Goal: Obtain resource: Download file/media

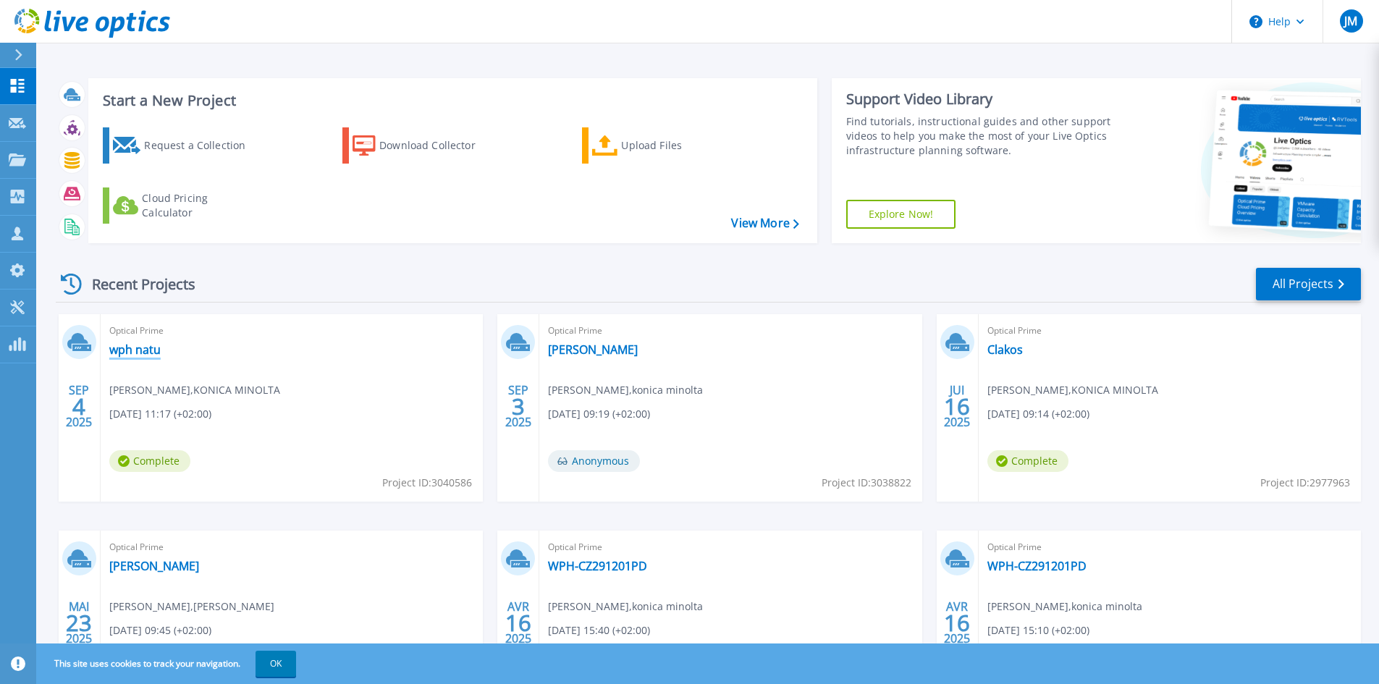
click at [148, 349] on link "wph natu" at bounding box center [134, 349] width 51 height 14
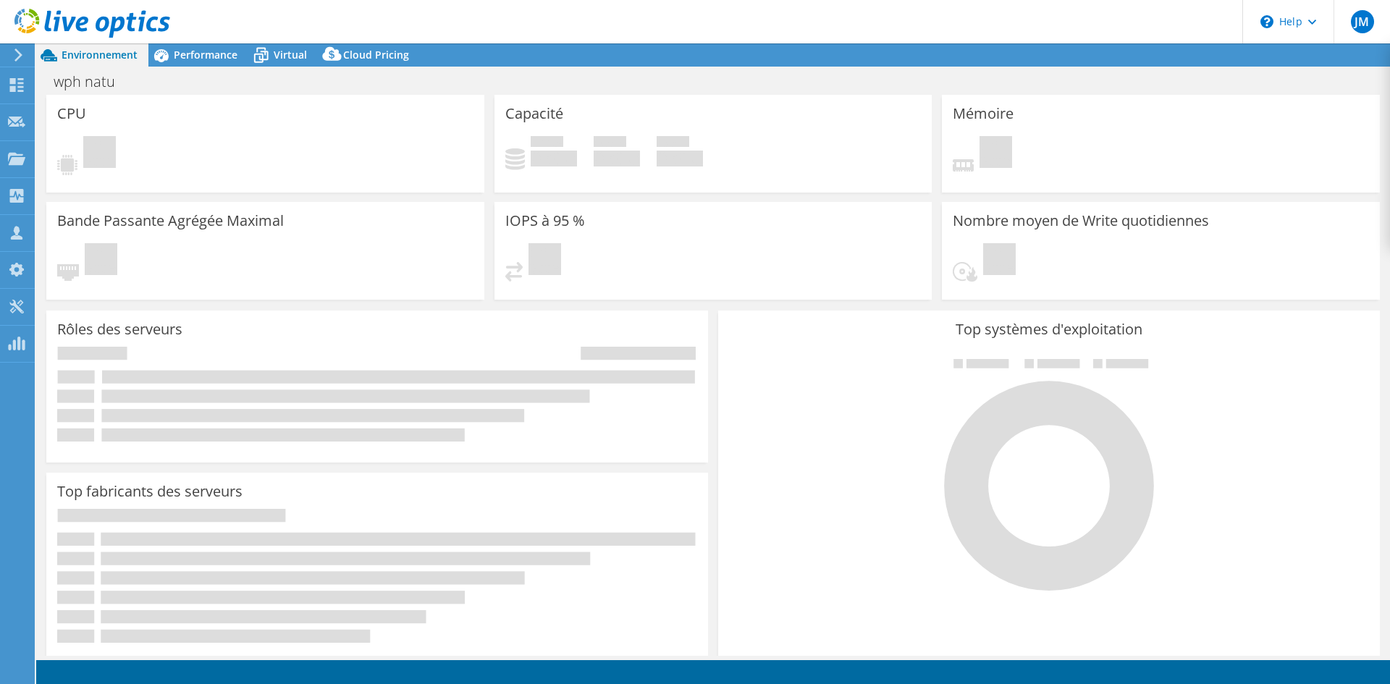
select select "USD"
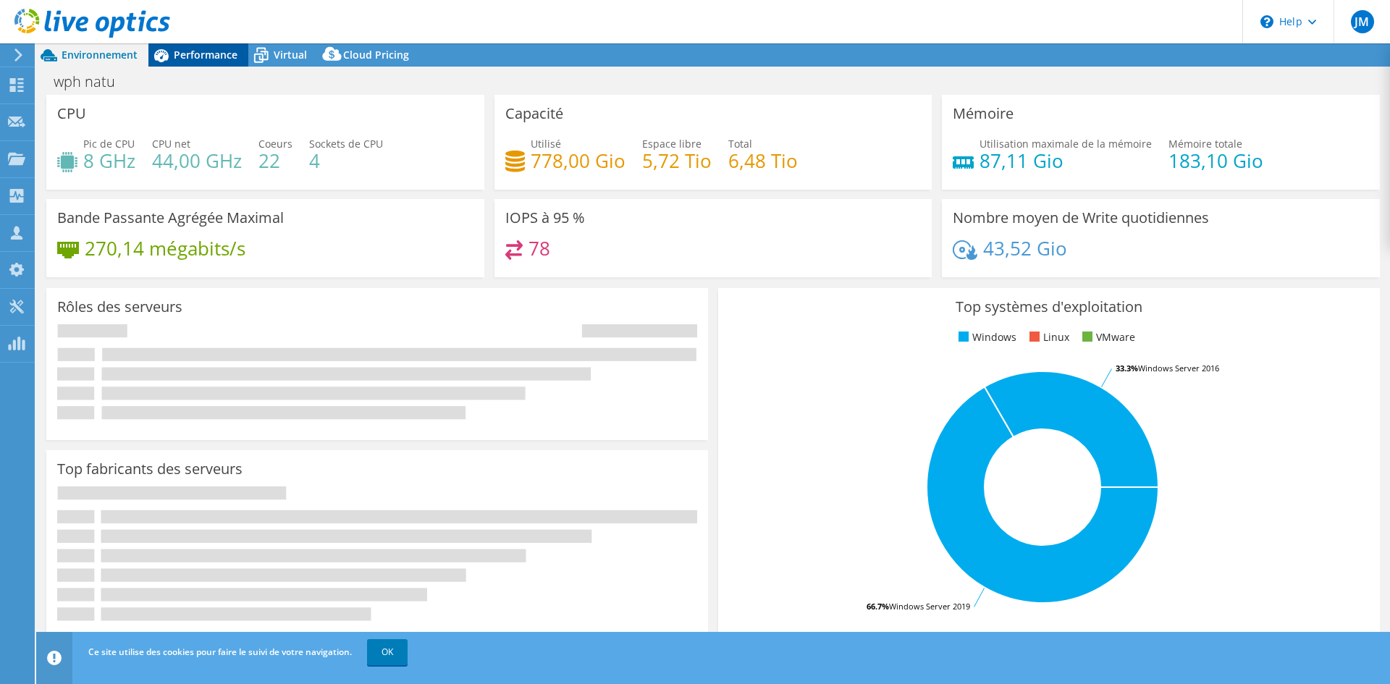
click at [214, 56] on span "Performance" at bounding box center [206, 55] width 64 height 14
click at [281, 43] on header "JM Partenaire [PERSON_NAME] marie [EMAIL_ADDRESS][PERSON_NAME][DOMAIN_NAME] kon…" at bounding box center [695, 21] width 1390 height 43
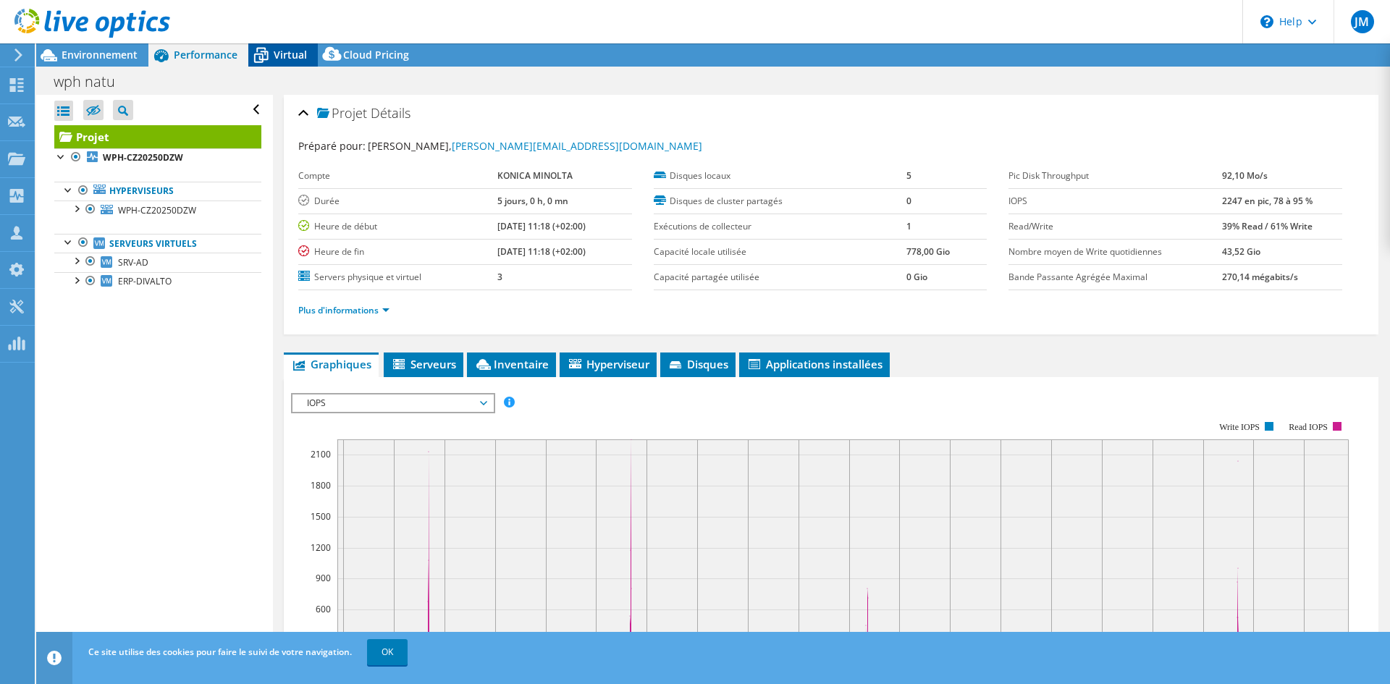
click at [281, 54] on span "Virtual" at bounding box center [290, 55] width 33 height 14
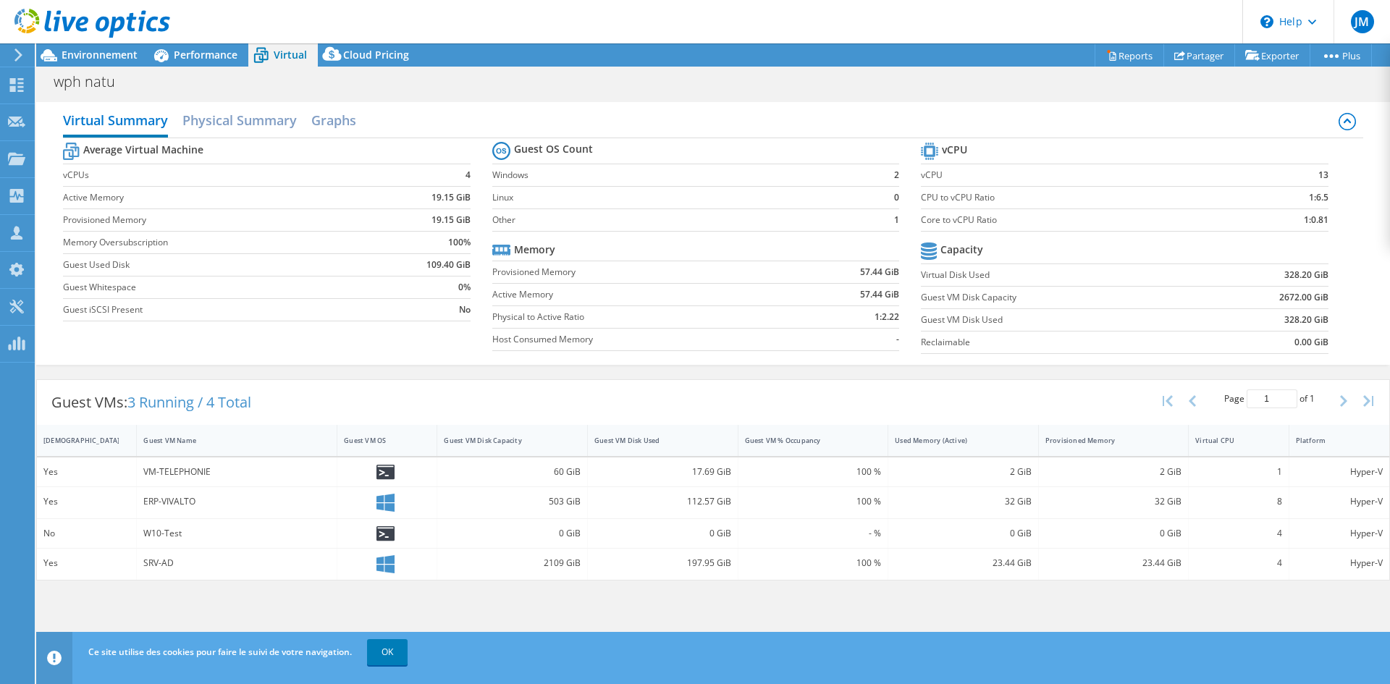
scroll to position [72, 0]
click at [1111, 59] on link "Reports" at bounding box center [1130, 55] width 70 height 22
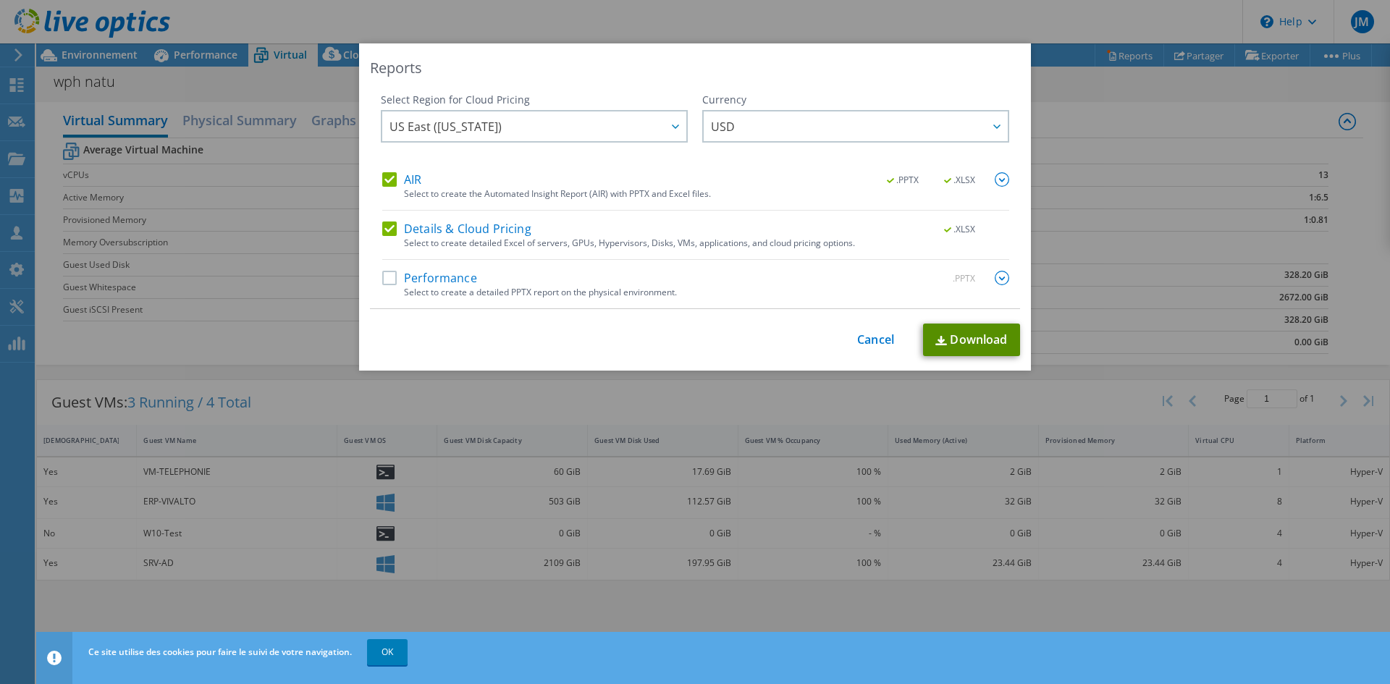
click at [956, 339] on link "Download" at bounding box center [971, 340] width 97 height 33
